Goal: Transaction & Acquisition: Book appointment/travel/reservation

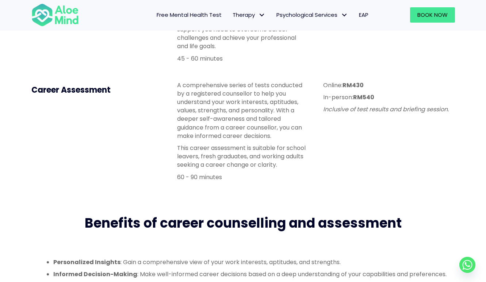
scroll to position [276, 0]
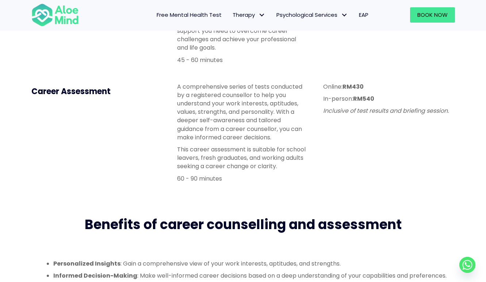
click at [342, 106] on div "Online: RM430 In-person: RM540 Inclusive of test results and briefing session." at bounding box center [388, 98] width 131 height 33
click at [369, 112] on em "Inclusive of test results and briefing session." at bounding box center [386, 111] width 126 height 8
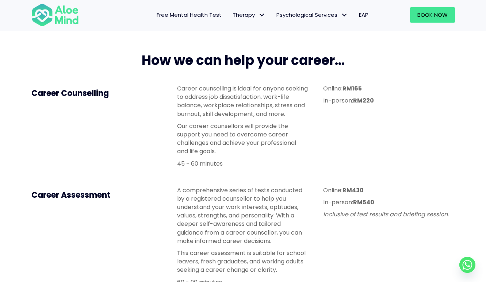
scroll to position [165, 0]
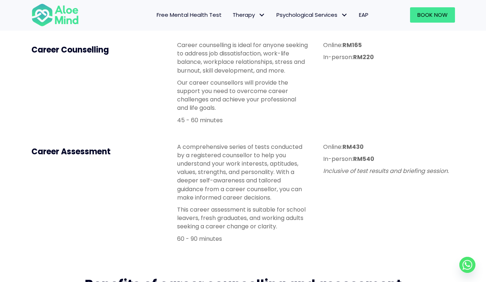
scroll to position [215, 0]
click at [293, 175] on p "A comprehensive series of tests conducted by a registered counsellor to help yo…" at bounding box center [242, 172] width 131 height 59
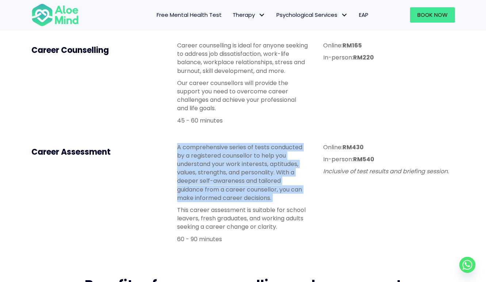
click at [293, 175] on p "A comprehensive series of tests conducted by a registered counsellor to help yo…" at bounding box center [242, 172] width 131 height 59
click at [315, 210] on div "A comprehensive series of tests conducted by a registered counsellor to help yo…" at bounding box center [243, 195] width 146 height 119
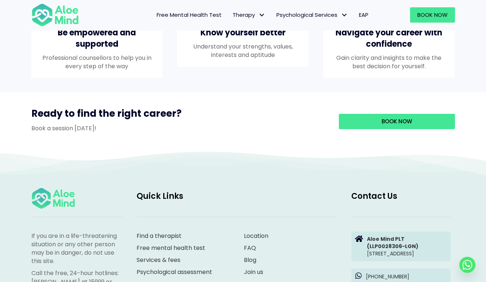
scroll to position [722, 0]
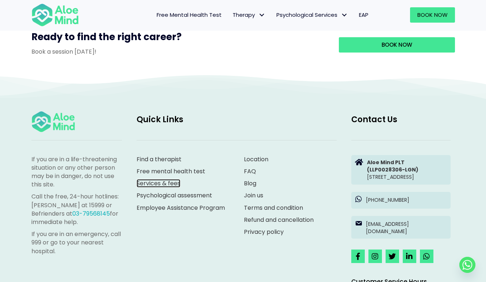
click at [159, 188] on link "Services & fees" at bounding box center [158, 183] width 44 height 8
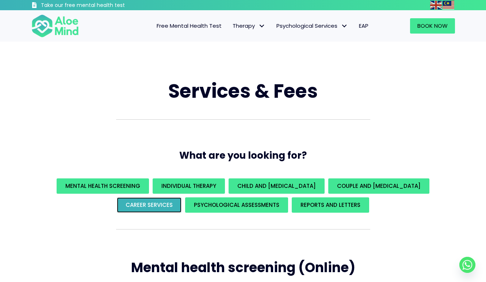
click at [164, 204] on span "Career Services" at bounding box center [149, 205] width 47 height 8
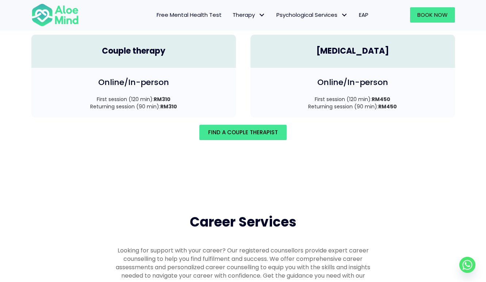
scroll to position [1255, 0]
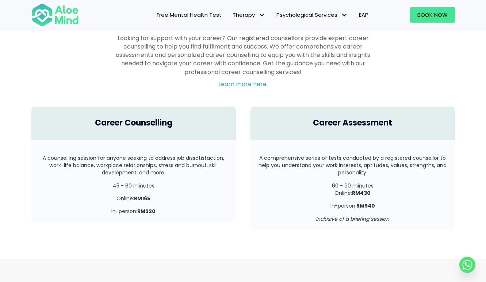
scroll to position [1330, 0]
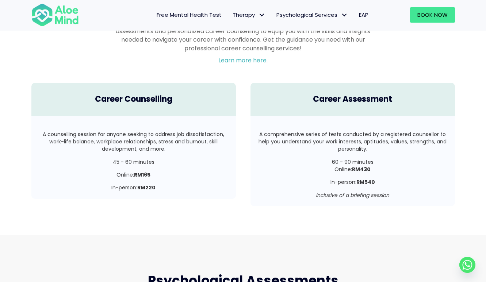
click at [201, 119] on div "A counselling session for anyone seeking to address job dissatisfaction, work-l…" at bounding box center [133, 157] width 204 height 83
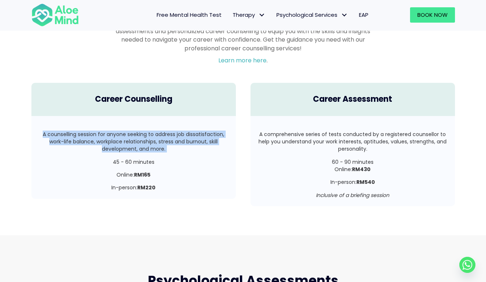
click at [221, 143] on p "A counselling session for anyone seeking to address job dissatisfaction, work-l…" at bounding box center [134, 142] width 190 height 22
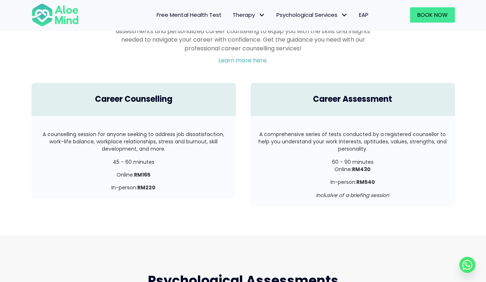
click at [221, 143] on p "A counselling session for anyone seeking to address job dissatisfaction, work-l…" at bounding box center [134, 142] width 190 height 22
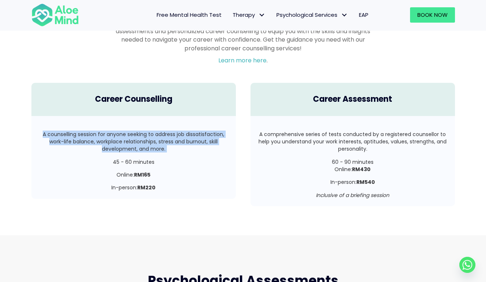
click at [251, 148] on div "A comprehensive series of tests conducted by a registered counsellor to help yo…" at bounding box center [352, 161] width 204 height 90
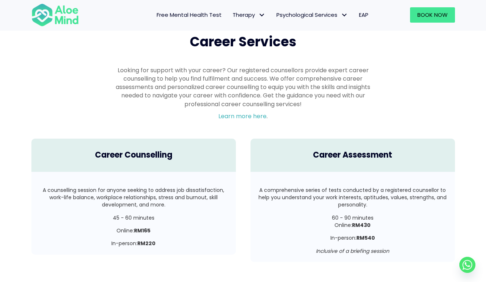
scroll to position [1273, 0]
click at [333, 189] on p "A comprehensive series of tests conducted by a registered counsellor to help yo…" at bounding box center [353, 198] width 190 height 22
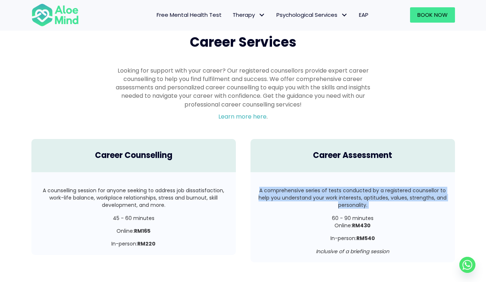
click at [391, 193] on p "A comprehensive series of tests conducted by a registered counsellor to help yo…" at bounding box center [353, 198] width 190 height 22
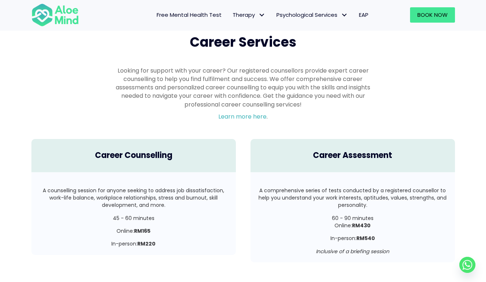
click at [391, 193] on p "A comprehensive series of tests conducted by a registered counsellor to help yo…" at bounding box center [353, 198] width 190 height 22
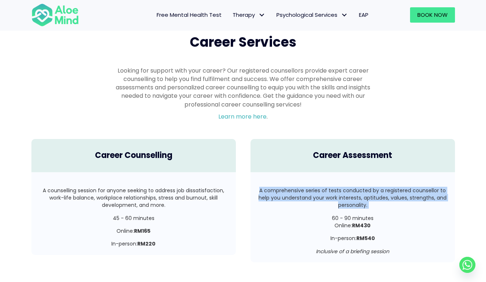
click at [391, 193] on p "A comprehensive series of tests conducted by a registered counsellor to help yo…" at bounding box center [353, 198] width 190 height 22
click at [375, 222] on p "Online: RM430" at bounding box center [353, 225] width 190 height 7
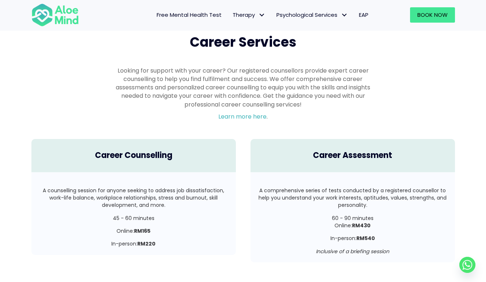
click at [375, 222] on p "Online: RM430" at bounding box center [353, 225] width 190 height 7
click at [390, 222] on p "Online: RM430" at bounding box center [353, 225] width 190 height 7
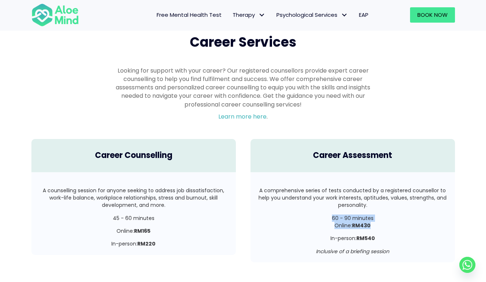
drag, startPoint x: 382, startPoint y: 219, endPoint x: 324, endPoint y: 202, distance: 59.7
click at [324, 202] on div "A comprehensive series of tests conducted by a registered counsellor to help yo…" at bounding box center [353, 221] width 190 height 68
click at [324, 202] on div "A comprehensive series of tests conducted by a registered counsellor to help yo…" at bounding box center [353, 204] width 190 height 35
drag, startPoint x: 331, startPoint y: 208, endPoint x: 389, endPoint y: 220, distance: 59.2
click at [389, 220] on div "A comprehensive series of tests conducted by a registered counsellor to help yo…" at bounding box center [353, 221] width 190 height 68
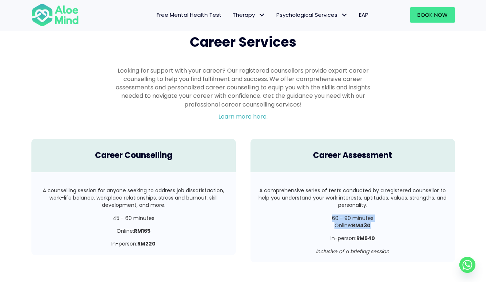
click at [389, 222] on p "Online: RM430" at bounding box center [353, 225] width 190 height 7
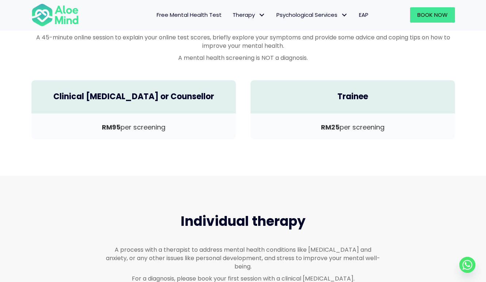
scroll to position [259, 0]
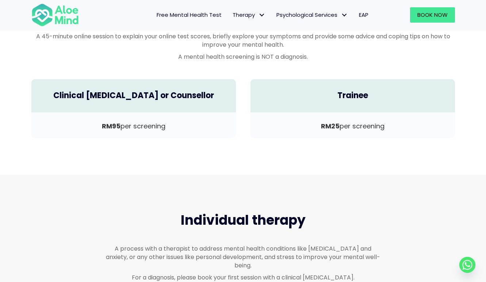
click at [120, 122] on b "RM95" at bounding box center [111, 126] width 19 height 9
click at [191, 122] on p "RM95 per screening" at bounding box center [134, 126] width 190 height 9
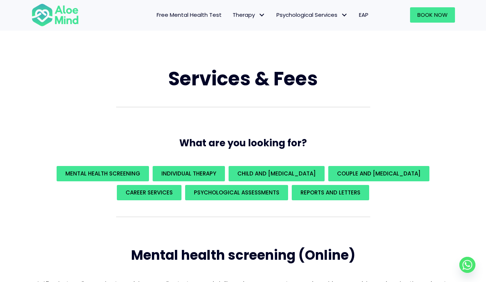
scroll to position [0, 0]
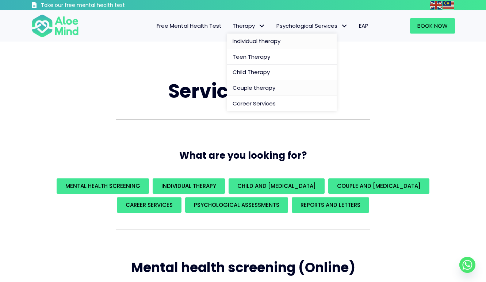
click at [256, 40] on span "Individual therapy" at bounding box center [256, 41] width 48 height 8
click at [246, 42] on span "Individual therapy" at bounding box center [256, 41] width 48 height 8
click at [243, 40] on span "Individual therapy" at bounding box center [256, 41] width 48 height 8
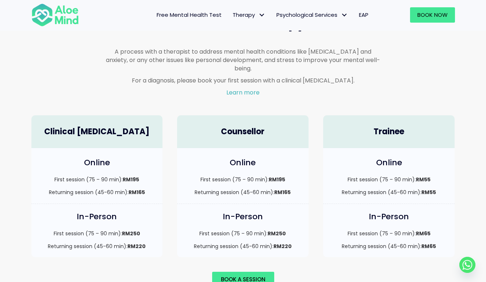
scroll to position [484, 0]
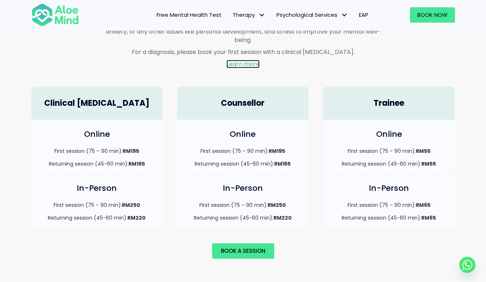
click at [240, 60] on link "Learn more" at bounding box center [242, 64] width 33 height 8
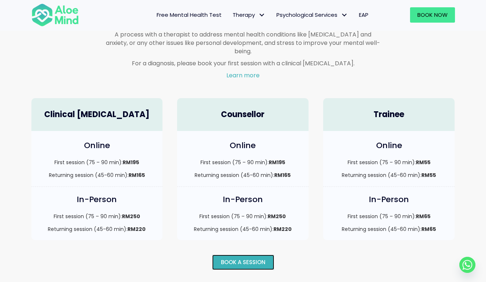
click at [239, 258] on span "Book a session" at bounding box center [243, 262] width 45 height 8
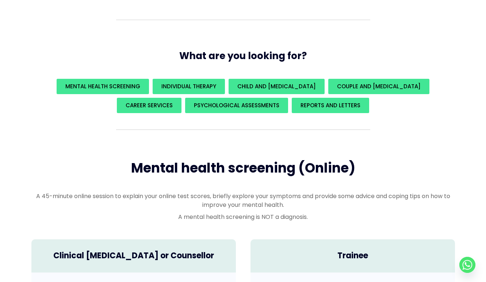
scroll to position [0, 0]
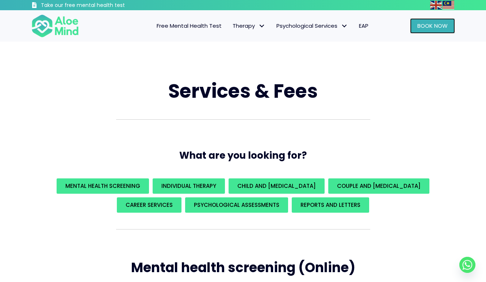
click at [428, 28] on span "Book Now" at bounding box center [432, 26] width 30 height 8
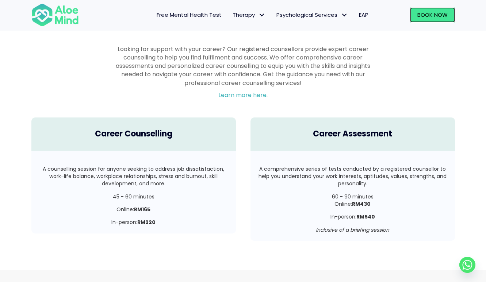
scroll to position [1289, 0]
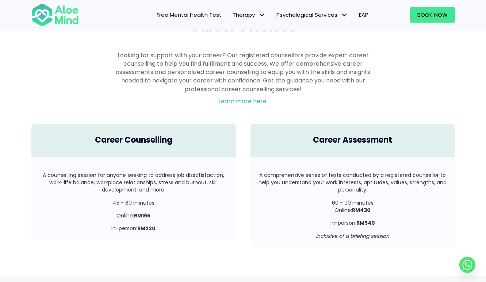
click at [328, 176] on p "A comprehensive series of tests conducted by a registered counsellor to help yo…" at bounding box center [353, 183] width 190 height 22
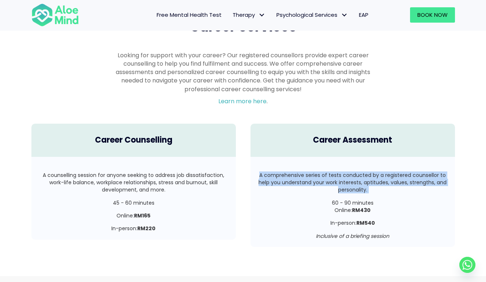
click at [328, 176] on p "A comprehensive series of tests conducted by a registered counsellor to help yo…" at bounding box center [353, 183] width 190 height 22
click at [363, 182] on p "A comprehensive series of tests conducted by a registered counsellor to help yo…" at bounding box center [353, 183] width 190 height 22
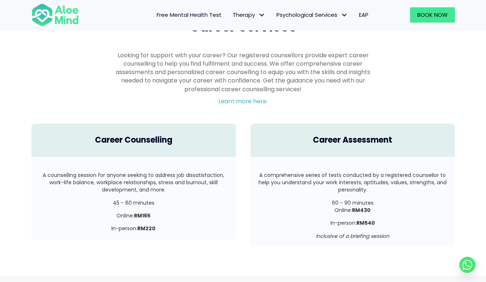
click at [363, 182] on p "A comprehensive series of tests conducted by a registered counsellor to help yo…" at bounding box center [353, 183] width 190 height 22
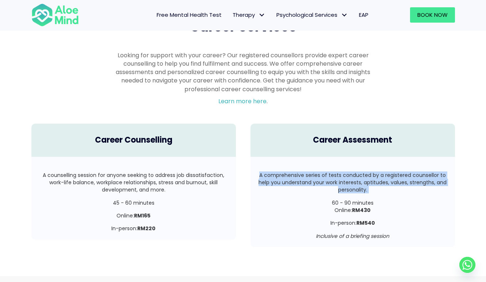
click at [383, 199] on p "60 - 90 minutes" at bounding box center [353, 202] width 190 height 7
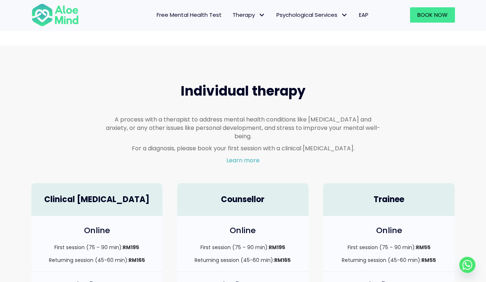
scroll to position [459, 0]
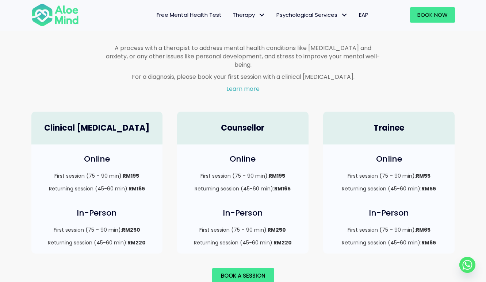
click at [159, 177] on div "Online First session (75 – 90 min): RM195 Returning session (45-60 min): RM165" at bounding box center [96, 172] width 131 height 55
click at [162, 187] on div "Online First session (75 – 90 min): RM195 Returning session (45-60 min): RM165" at bounding box center [96, 172] width 131 height 55
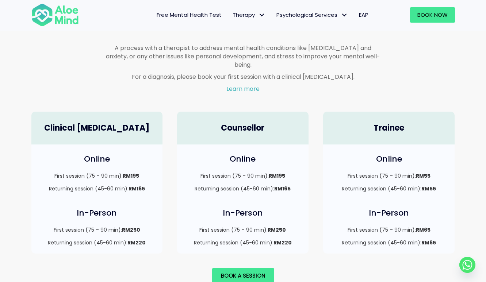
click at [162, 187] on div "Online First session (75 – 90 min): RM195 Returning session (45-60 min): RM165" at bounding box center [96, 172] width 131 height 55
click at [123, 172] on strong "RM195" at bounding box center [131, 175] width 16 height 7
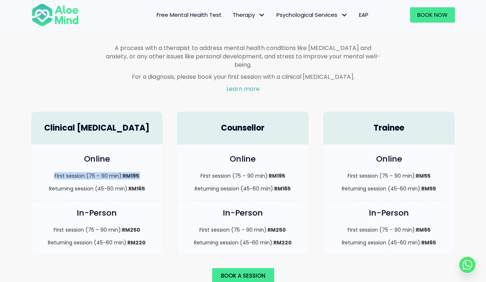
click at [135, 200] on div "In-Person First session (75 – 90 min): RM250 Returning session (45-60 min): RM2…" at bounding box center [96, 226] width 131 height 53
click at [135, 239] on strong "RM220" at bounding box center [136, 242] width 18 height 7
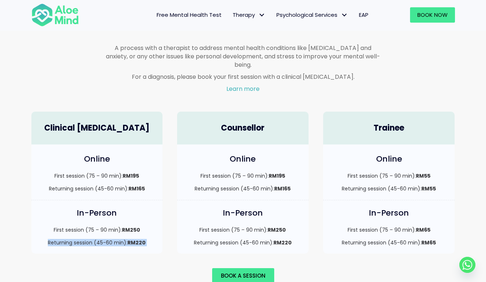
click at [245, 217] on div "In-Person First session (75 – 90 min): RM250 Returning session (45-60 min): RM2…" at bounding box center [242, 226] width 131 height 53
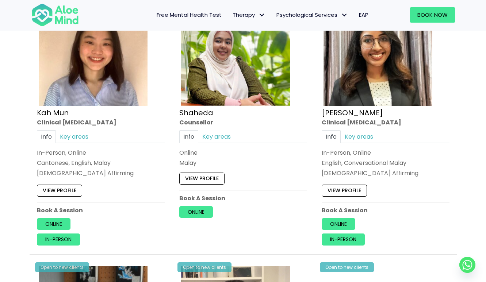
scroll to position [424, 0]
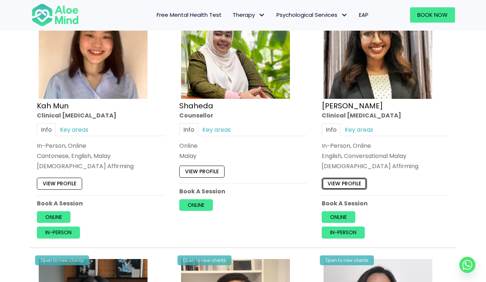
click at [338, 183] on link "View profile" at bounding box center [344, 184] width 45 height 12
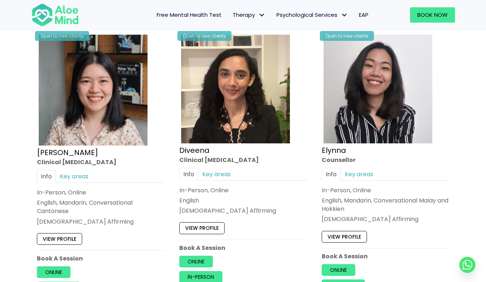
scroll to position [700, 0]
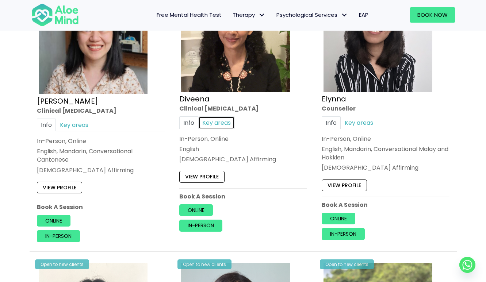
click at [220, 125] on link "Key areas" at bounding box center [216, 122] width 36 height 13
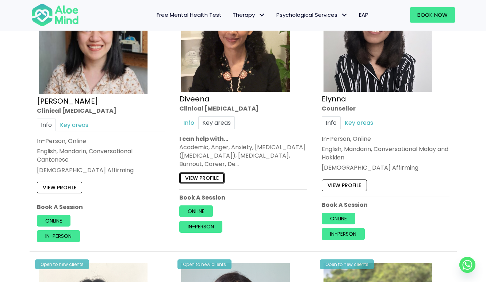
click at [198, 180] on link "View profile" at bounding box center [201, 178] width 45 height 12
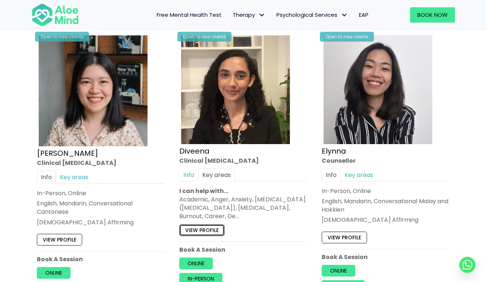
scroll to position [647, 0]
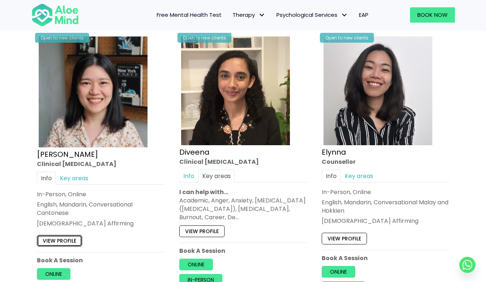
click at [67, 240] on link "View profile" at bounding box center [59, 241] width 45 height 12
click at [61, 242] on link "View profile" at bounding box center [59, 241] width 45 height 12
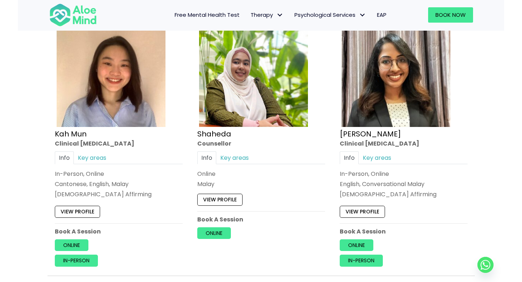
scroll to position [396, 0]
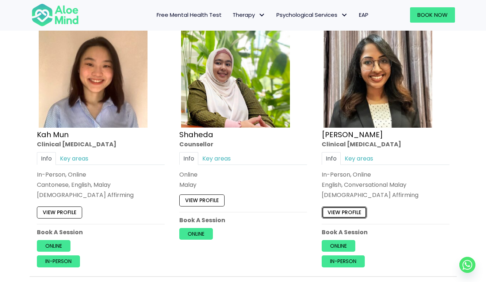
click at [342, 215] on link "View profile" at bounding box center [344, 213] width 45 height 12
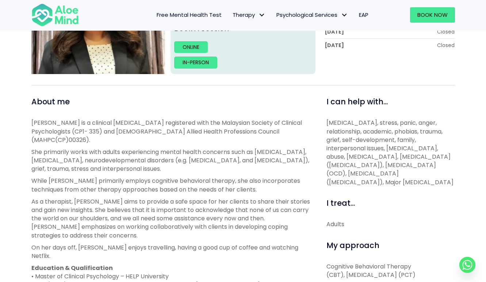
scroll to position [232, 0]
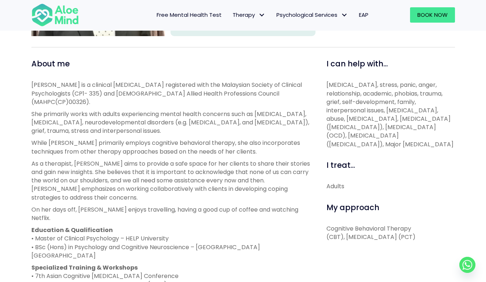
click at [179, 173] on p "As a therapist, Anita aims to provide a safe space for her clients to share the…" at bounding box center [170, 180] width 278 height 42
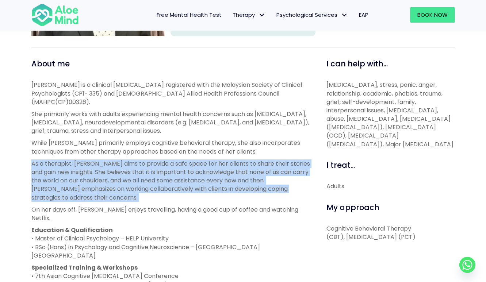
click at [179, 173] on p "As a therapist, Anita aims to provide a safe space for her clients to share the…" at bounding box center [170, 180] width 278 height 42
click at [180, 226] on p "Education & Qualification • Master of Clinical Psychology – HELP University • B…" at bounding box center [170, 243] width 278 height 34
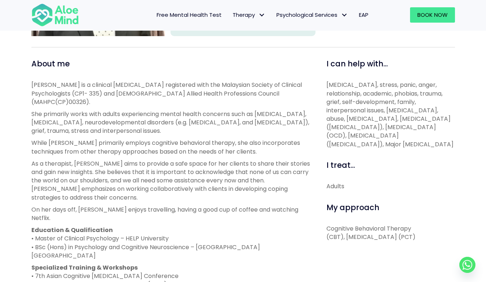
click at [180, 226] on p "Education & Qualification • Master of Clinical Psychology – HELP University • B…" at bounding box center [170, 243] width 278 height 34
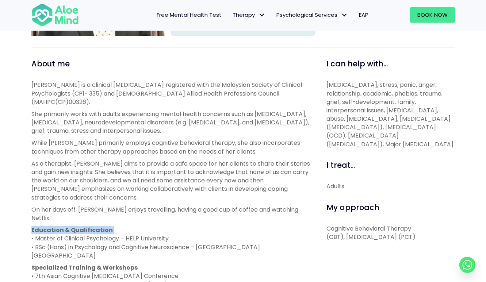
click at [175, 237] on div "Anita is a clinical psychologist registered with the Malaysian Society of Clini…" at bounding box center [170, 201] width 278 height 241
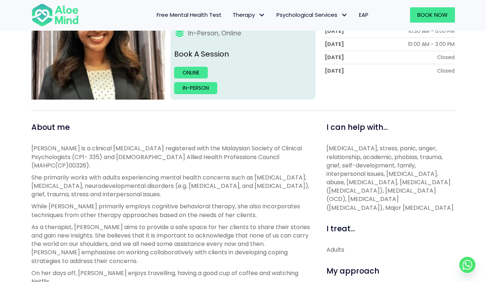
scroll to position [8, 0]
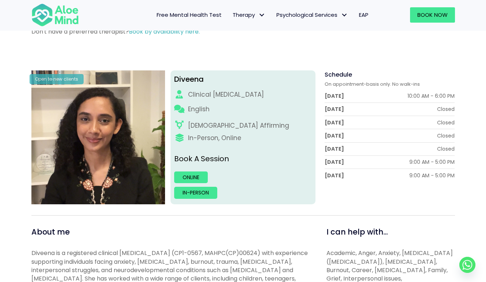
scroll to position [50, 0]
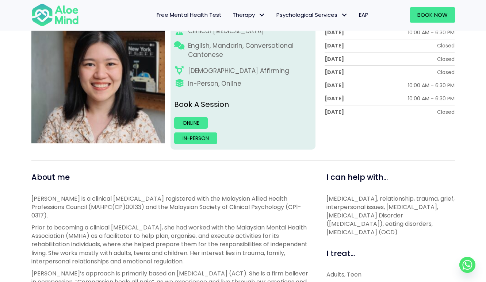
scroll to position [232, 0]
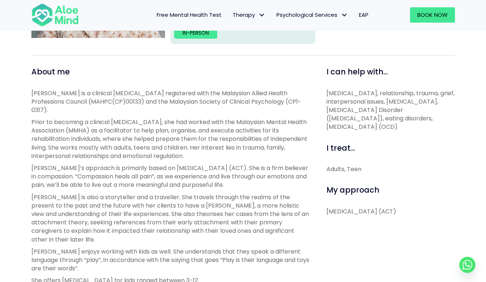
click at [200, 131] on p "Prior to becoming a clinical [MEDICAL_DATA], she had worked with the Malaysian …" at bounding box center [170, 139] width 278 height 42
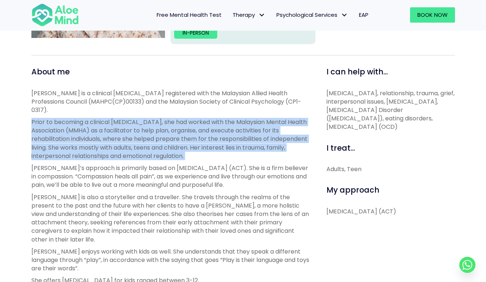
click at [200, 131] on p "Prior to becoming a clinical [MEDICAL_DATA], she had worked with the Malaysian …" at bounding box center [170, 139] width 278 height 42
click at [203, 164] on p "[PERSON_NAME]’s approach is primarily based on [MEDICAL_DATA] (ACT). She is a f…" at bounding box center [170, 177] width 278 height 26
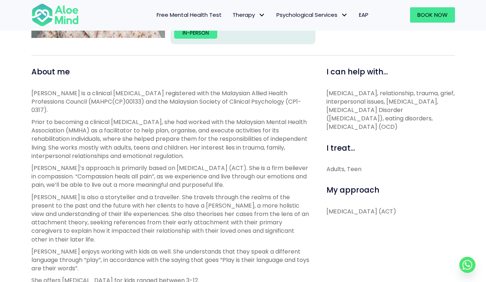
click at [203, 164] on p "[PERSON_NAME]’s approach is primarily based on [MEDICAL_DATA] (ACT). She is a f…" at bounding box center [170, 177] width 278 height 26
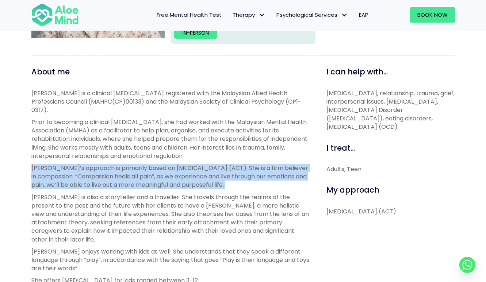
click at [196, 211] on p "Chen Wen is also a storyteller and a traveller. She travels through the realms …" at bounding box center [170, 218] width 278 height 51
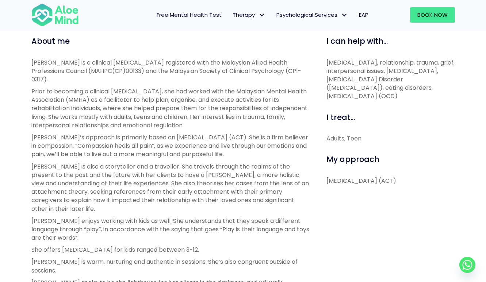
scroll to position [263, 0]
click at [211, 175] on p "Chen Wen is also a storyteller and a traveller. She travels through the realms …" at bounding box center [170, 188] width 278 height 51
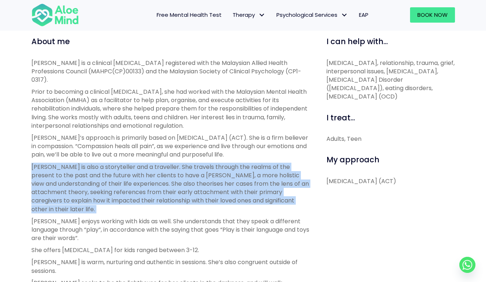
click at [201, 226] on div "Chen Wen is a clinical psychologist registered with the Malaysian Allied Health…" at bounding box center [170, 252] width 278 height 387
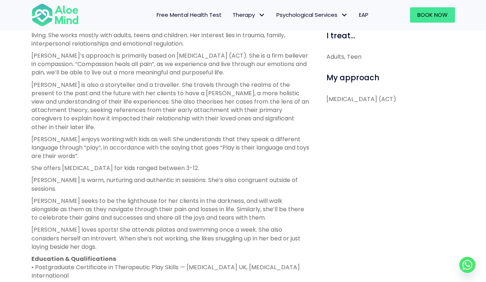
scroll to position [425, 0]
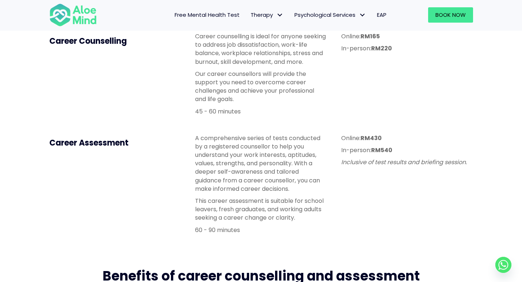
scroll to position [227, 0]
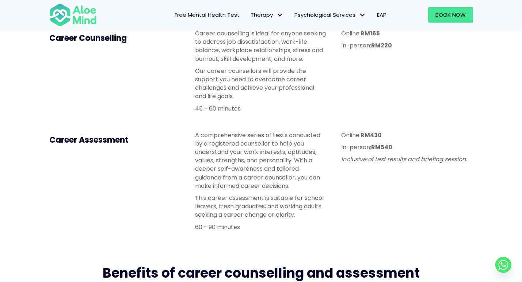
click at [236, 191] on div "A comprehensive series of tests conducted by a registered counsellor to help yo…" at bounding box center [260, 181] width 131 height 100
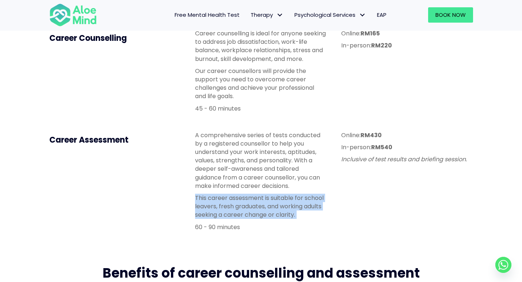
click at [236, 191] on div "A comprehensive series of tests conducted by a registered counsellor to help yo…" at bounding box center [260, 181] width 131 height 100
click at [275, 199] on p "This career assessment is suitable for school leavers, fresh graduates, and wor…" at bounding box center [260, 207] width 131 height 26
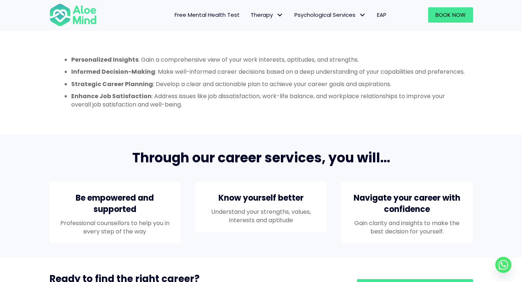
scroll to position [501, 0]
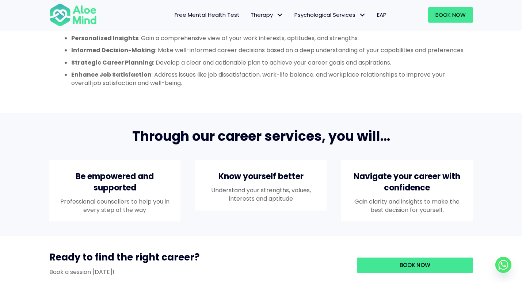
click at [275, 199] on p "Understand your strengths, values, interests and aptitude" at bounding box center [260, 194] width 117 height 17
click at [289, 218] on div "Know yourself better Understand your strengths, values, interests and aptitude" at bounding box center [261, 185] width 146 height 65
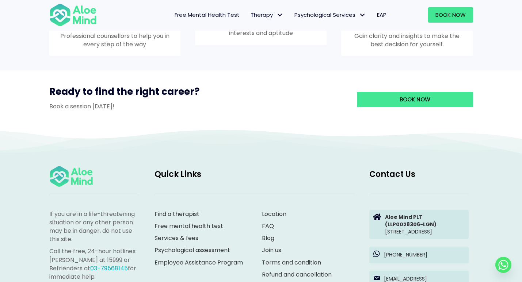
scroll to position [668, 0]
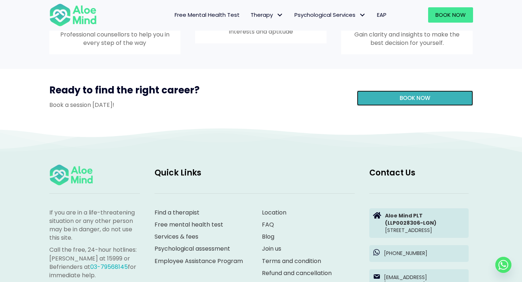
click at [401, 106] on link "Book now" at bounding box center [415, 98] width 116 height 15
